Goal: Task Accomplishment & Management: Manage account settings

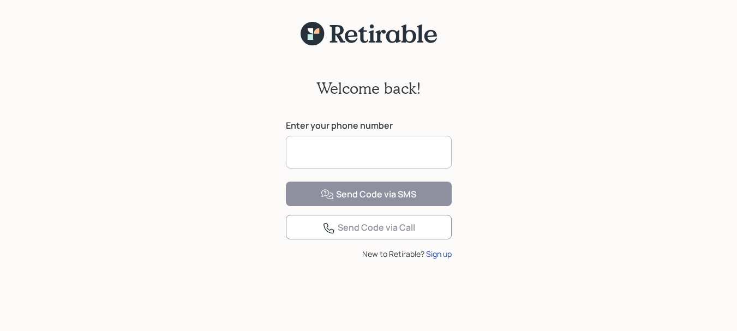
click at [356, 154] on input at bounding box center [369, 152] width 166 height 33
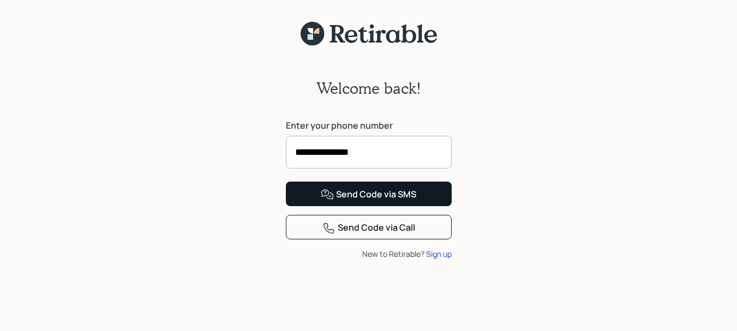
type input "**********"
click at [385, 201] on div "Send Code via SMS" at bounding box center [369, 194] width 96 height 13
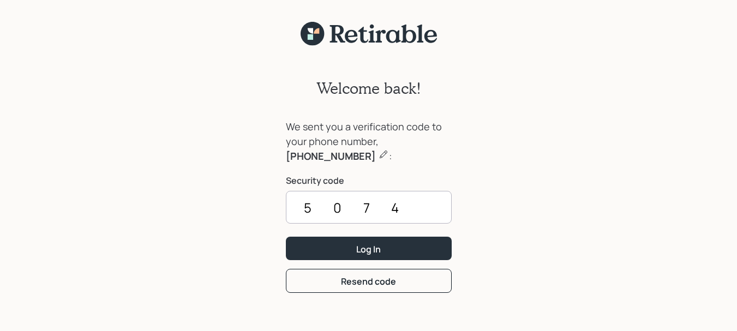
type input "5074"
click at [286, 237] on button "Log In" at bounding box center [369, 248] width 166 height 23
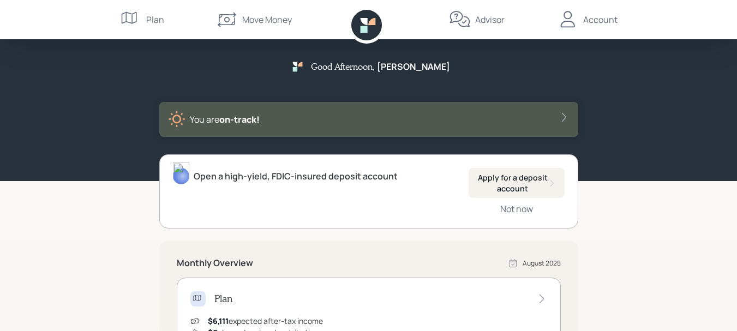
click at [490, 21] on div "Advisor" at bounding box center [489, 19] width 29 height 13
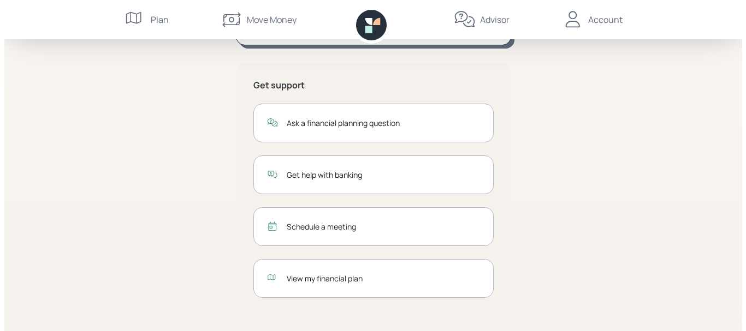
scroll to position [225, 0]
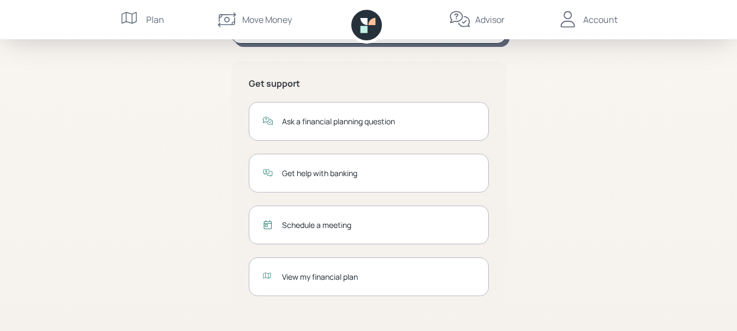
click at [329, 226] on div "Schedule a meeting" at bounding box center [378, 224] width 193 height 11
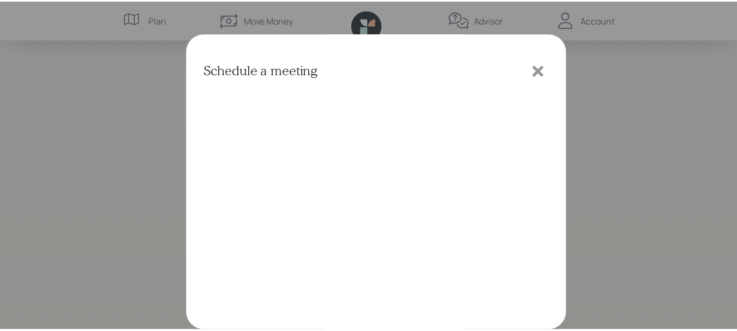
scroll to position [0, 0]
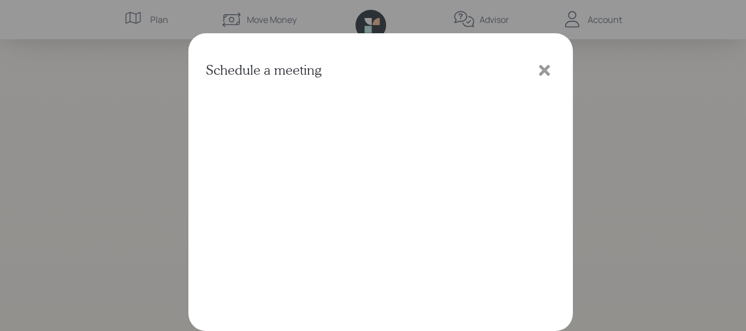
click at [543, 71] on icon at bounding box center [544, 70] width 11 height 11
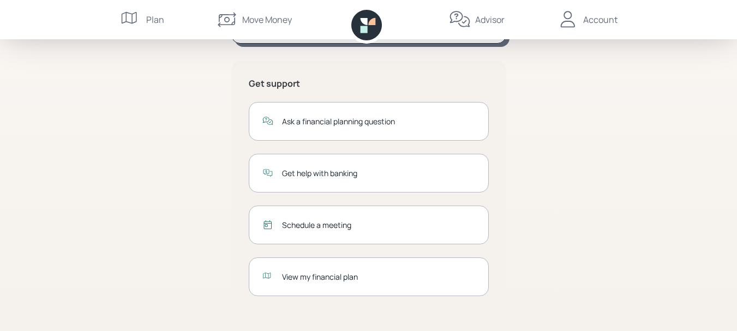
click at [597, 19] on div "Account" at bounding box center [600, 19] width 34 height 13
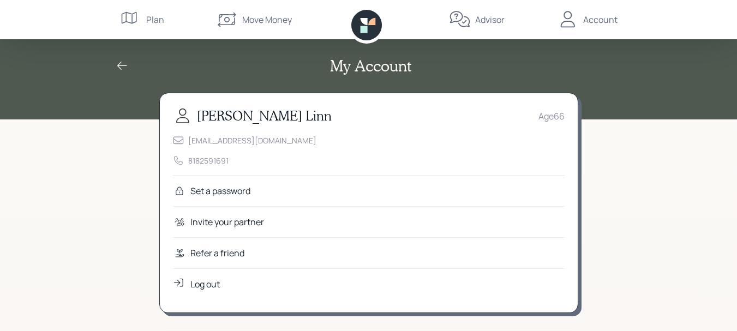
click at [198, 283] on div "Log out" at bounding box center [204, 284] width 29 height 13
